Goal: Navigation & Orientation: Go to known website

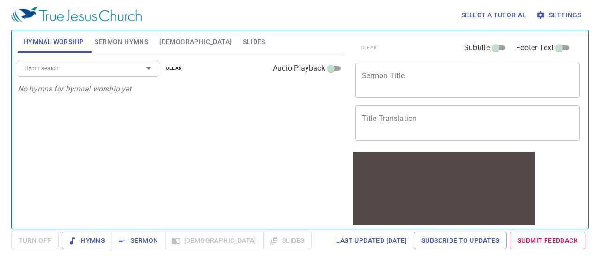
click at [90, 16] on img at bounding box center [76, 15] width 130 height 17
click at [76, 15] on img at bounding box center [76, 15] width 130 height 17
